Goal: Task Accomplishment & Management: Manage account settings

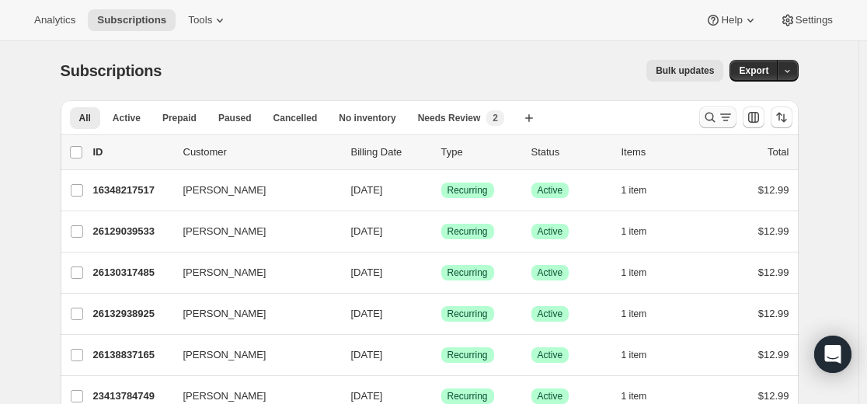
click at [715, 120] on icon "Search and filter results" at bounding box center [710, 118] width 10 height 10
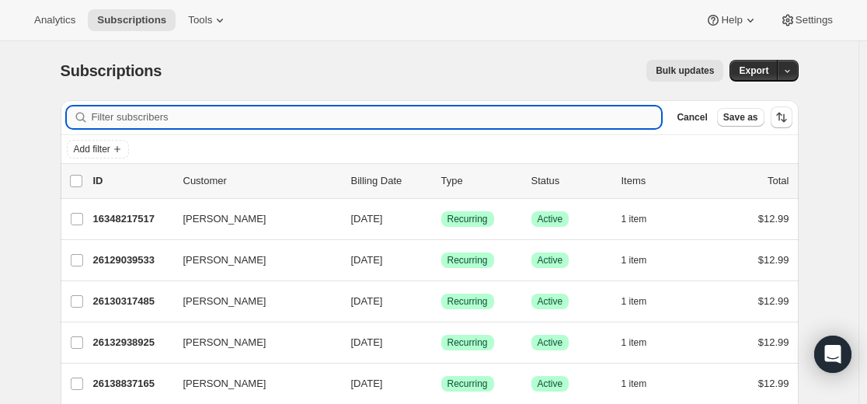
click at [544, 122] on input "Filter subscribers" at bounding box center [377, 117] width 570 height 22
paste input "maryruthsemail@gmail.com"
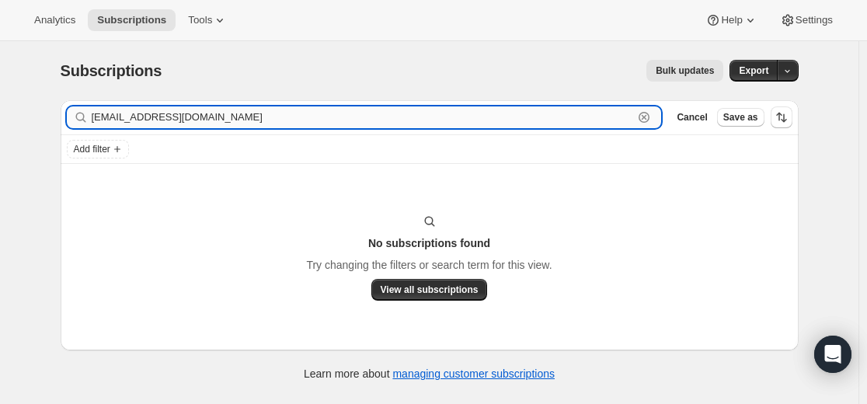
click at [343, 120] on input "maryruthsemail@gmail.com" at bounding box center [363, 117] width 542 height 22
paste input "21428633773"
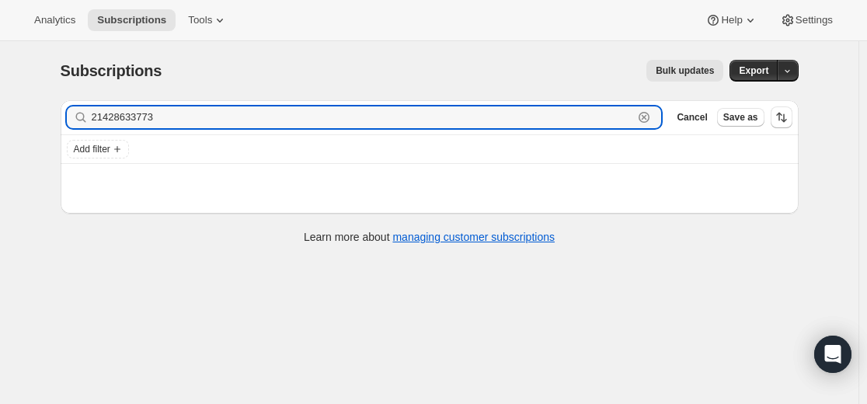
type input "21428633773"
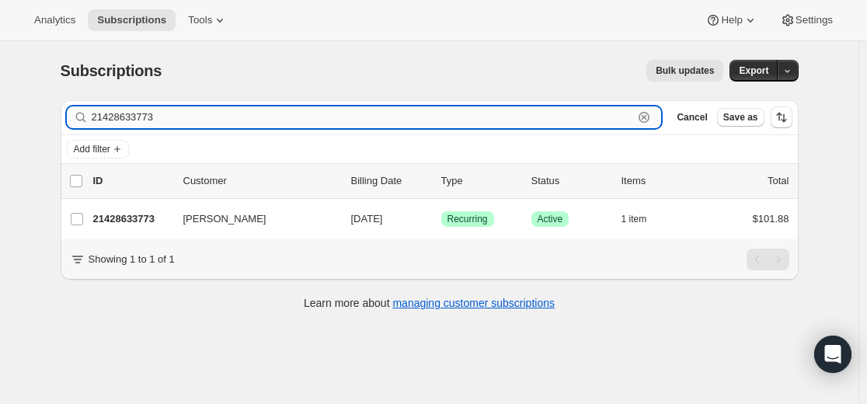
click at [233, 120] on input "21428633773" at bounding box center [363, 117] width 542 height 22
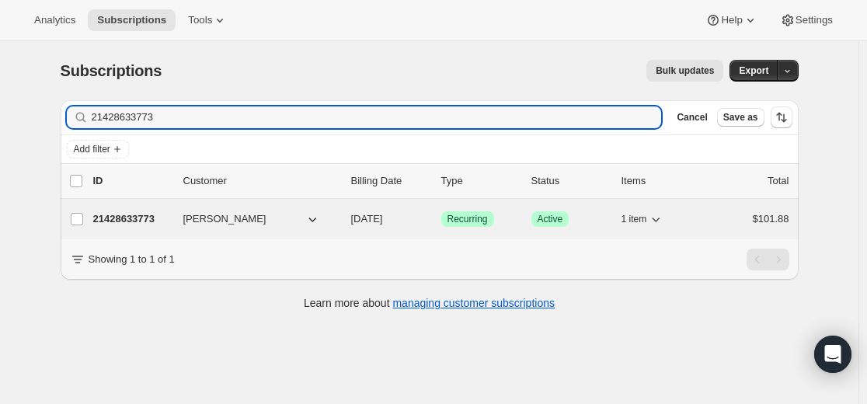
click at [137, 214] on p "21428633773" at bounding box center [132, 219] width 78 height 16
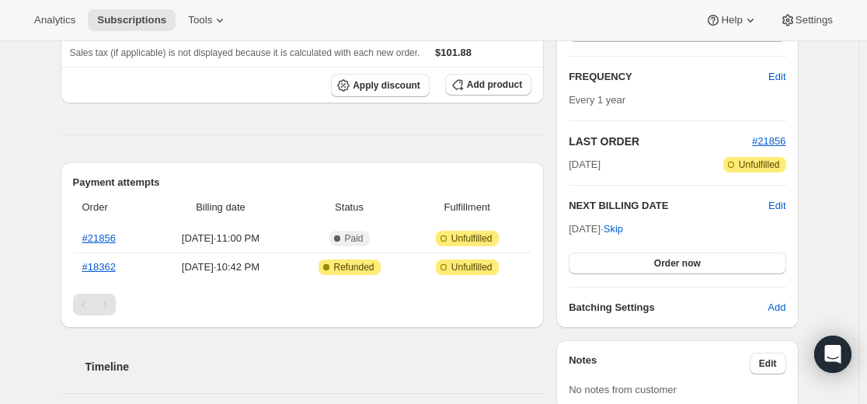
scroll to position [233, 0]
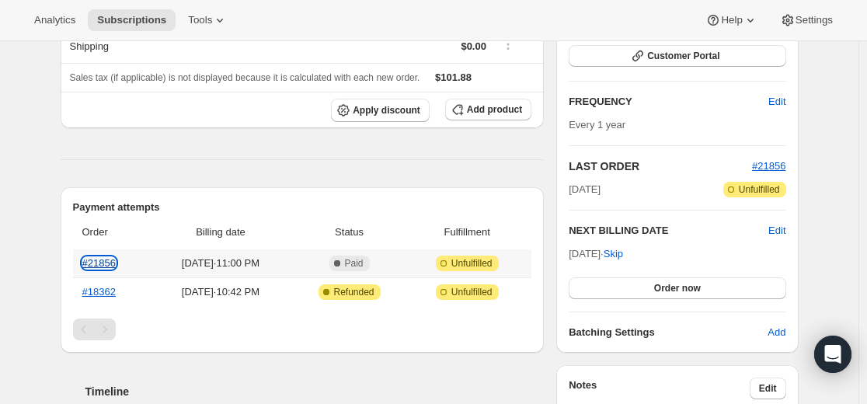
click at [110, 264] on link "#21856" at bounding box center [98, 263] width 33 height 12
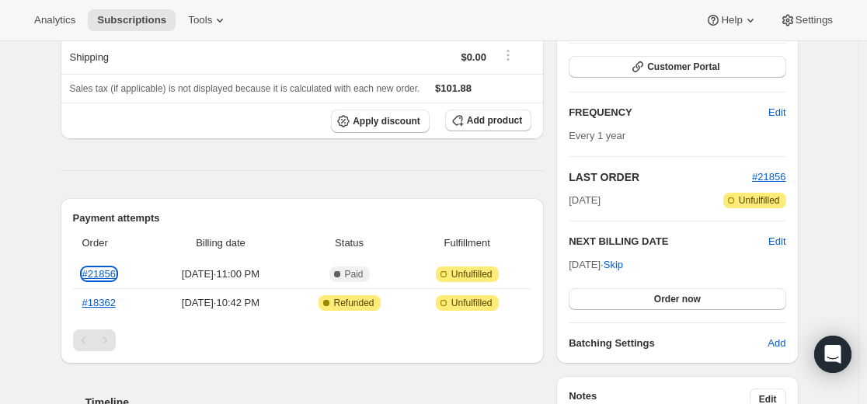
scroll to position [0, 0]
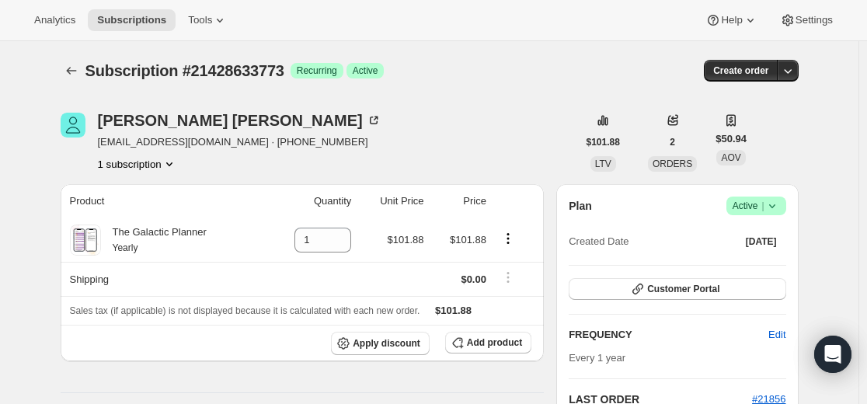
click at [776, 203] on icon at bounding box center [772, 206] width 16 height 16
click at [755, 267] on span "Cancel subscription" at bounding box center [754, 263] width 88 height 12
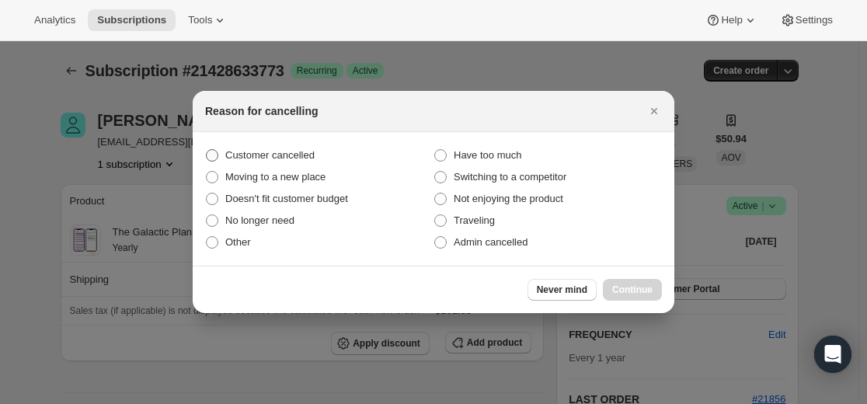
click at [236, 149] on span "Customer cancelled" at bounding box center [269, 155] width 89 height 12
click at [207, 149] on input "Customer cancelled" at bounding box center [206, 149] width 1 height 1
radio input "true"
click at [628, 298] on button "Continue" at bounding box center [632, 290] width 59 height 22
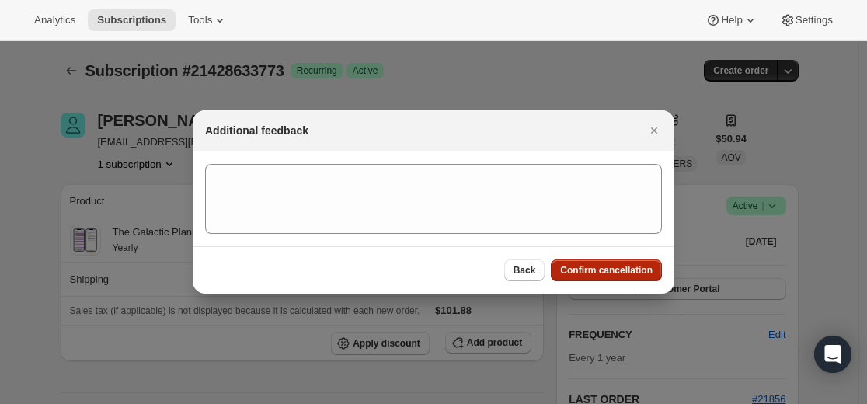
click at [602, 270] on span "Confirm cancellation" at bounding box center [606, 270] width 92 height 12
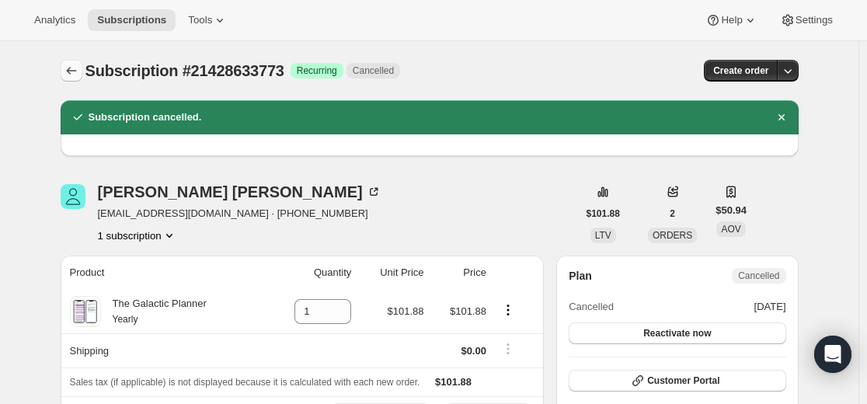
click at [78, 78] on icon "Subscriptions" at bounding box center [72, 71] width 16 height 16
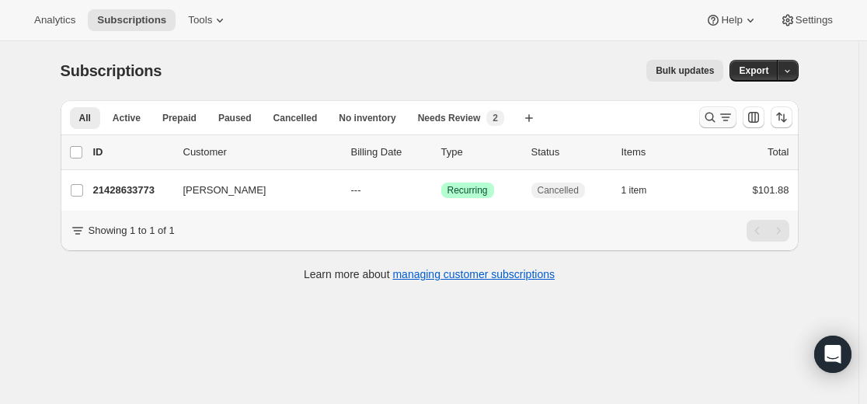
click at [703, 120] on button "Search and filter results" at bounding box center [717, 117] width 37 height 22
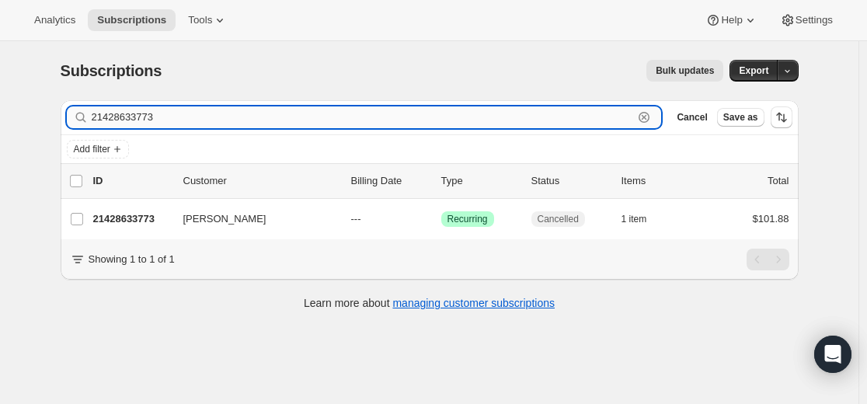
click at [496, 120] on input "21428633773" at bounding box center [363, 117] width 542 height 22
paste input "schulte.doris@gmx.de"
type input "schulte.doris@gmx.de"
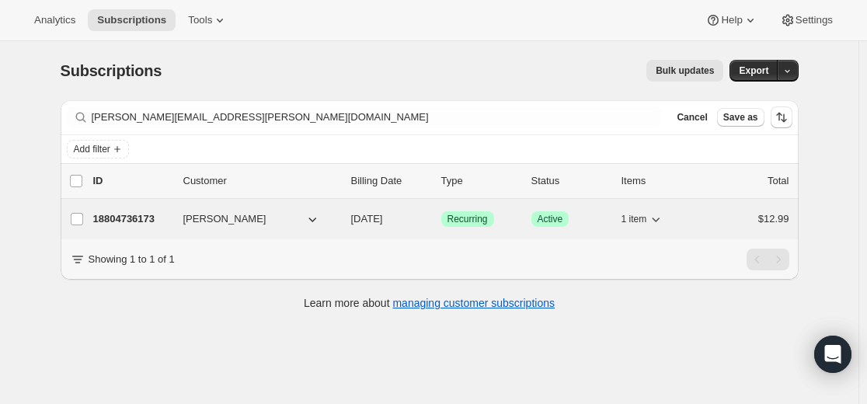
click at [142, 218] on p "18804736173" at bounding box center [132, 219] width 78 height 16
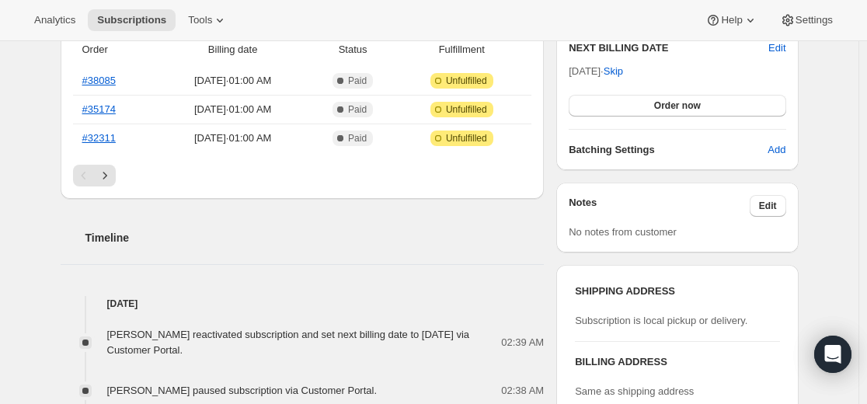
scroll to position [388, 0]
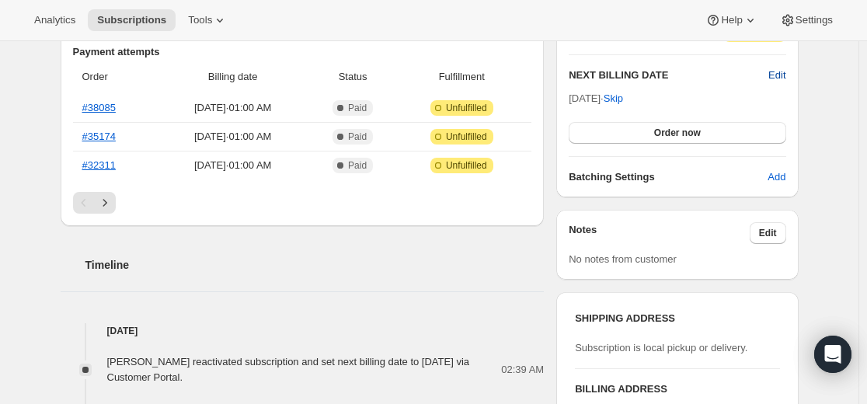
click at [783, 72] on span "Edit" at bounding box center [776, 76] width 17 height 16
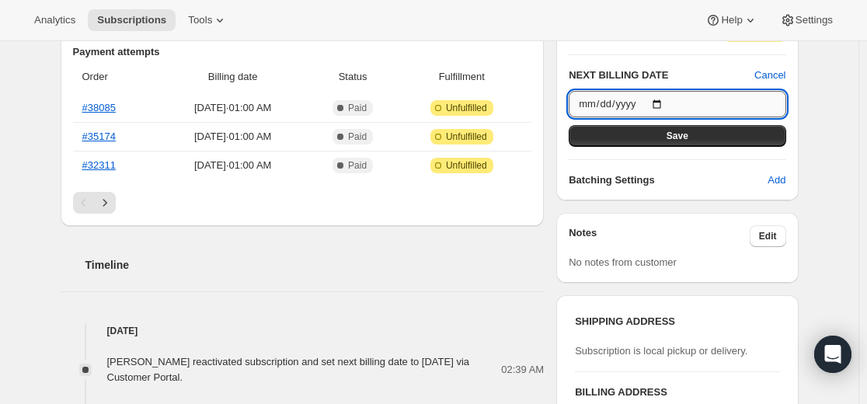
click at [668, 103] on input "2025-08-23" at bounding box center [677, 104] width 217 height 26
click at [834, 164] on div "Subscription #18804736173. This page is ready Subscription #18804736173 Success…" at bounding box center [429, 327] width 858 height 1349
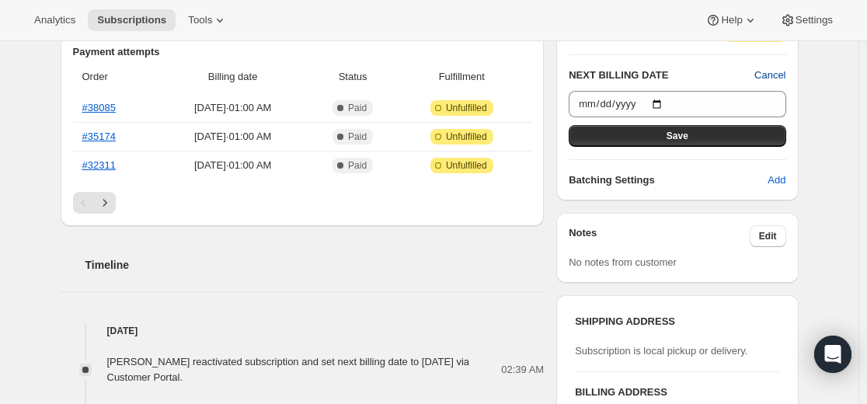
click at [772, 76] on span "Cancel" at bounding box center [769, 76] width 31 height 16
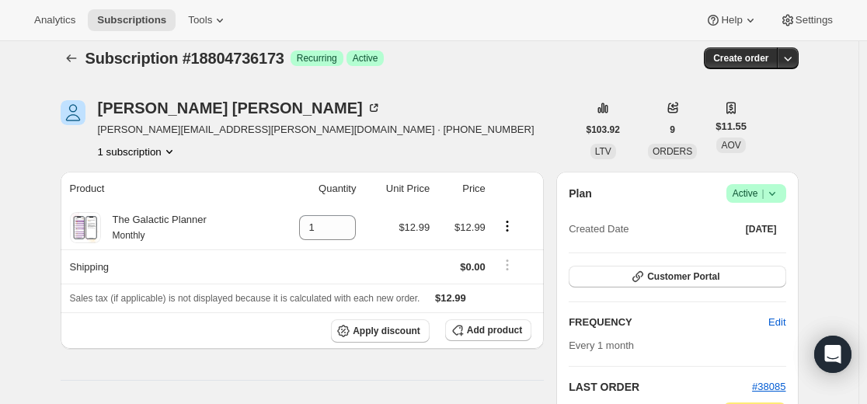
scroll to position [0, 0]
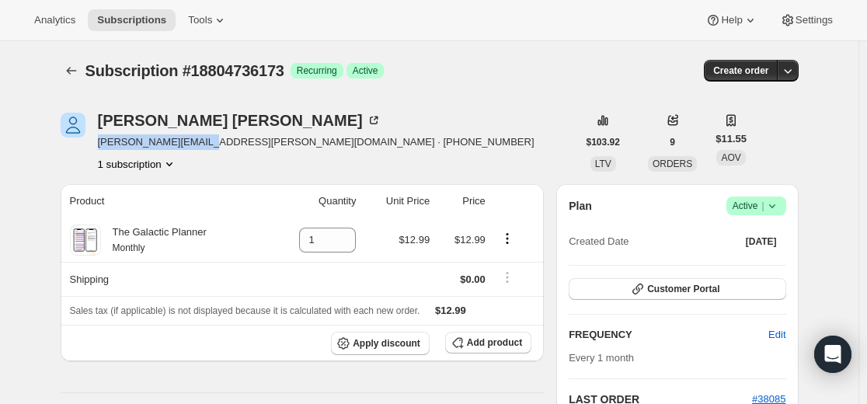
drag, startPoint x: 100, startPoint y: 143, endPoint x: 207, endPoint y: 143, distance: 106.4
click at [207, 143] on div "Doris Schulte schulte.doris@gmx.de · +4917664996689 1 subscription" at bounding box center [319, 142] width 517 height 59
copy span "schulte.doris@gmx.de"
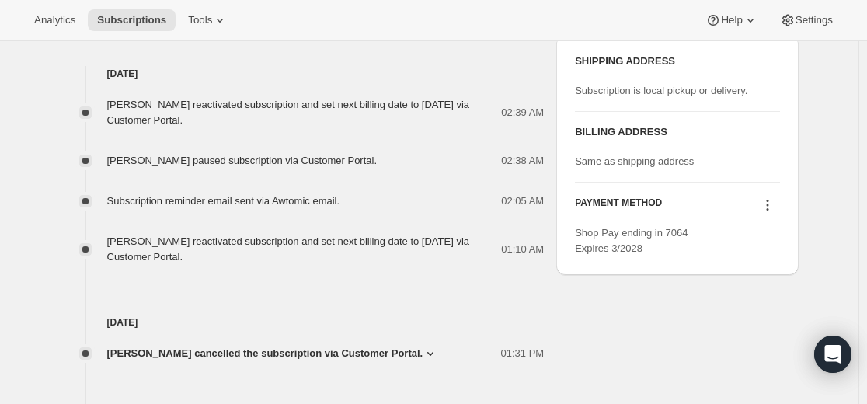
scroll to position [621, 0]
